Goal: Transaction & Acquisition: Purchase product/service

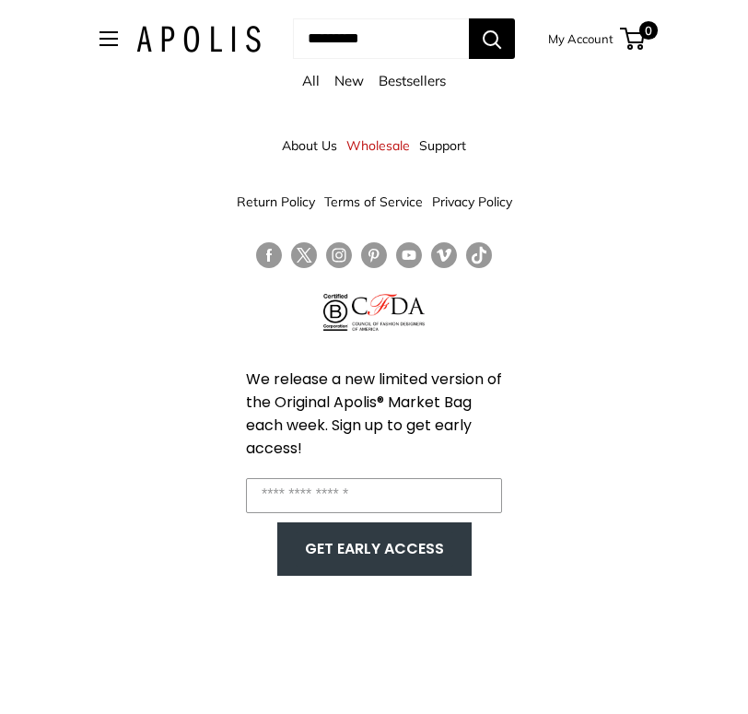
click at [309, 79] on link "All" at bounding box center [310, 80] width 17 height 17
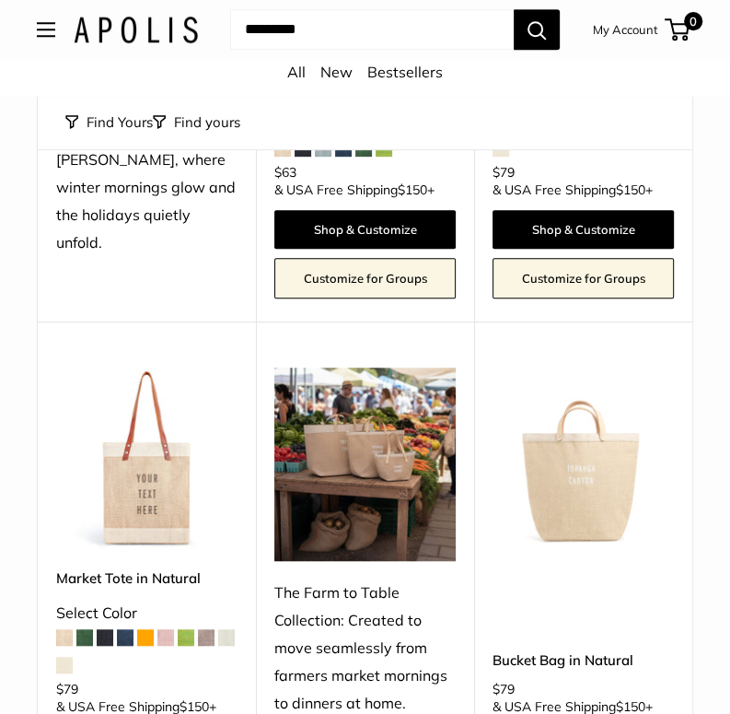
scroll to position [553, 0]
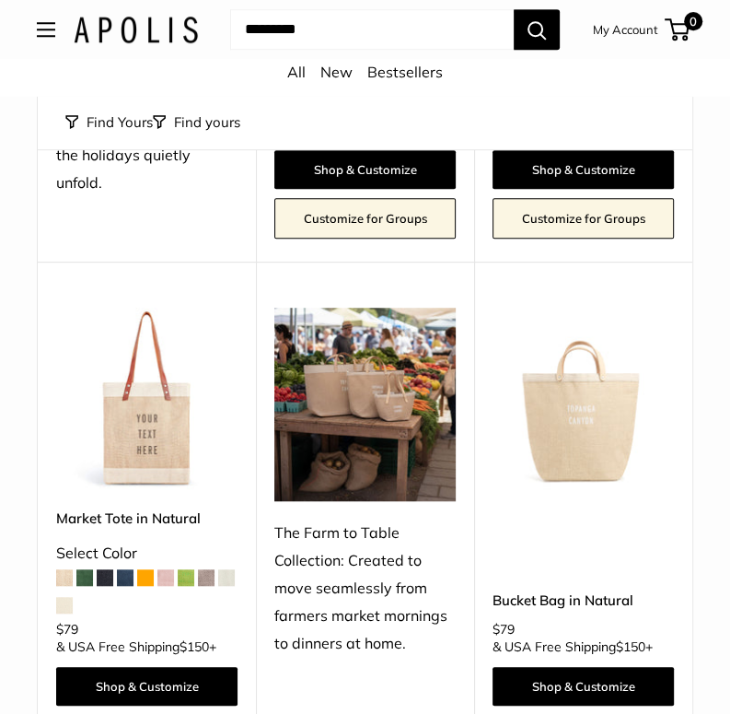
click at [146, 577] on span at bounding box center [145, 577] width 17 height 17
